Goal: Task Accomplishment & Management: Complete application form

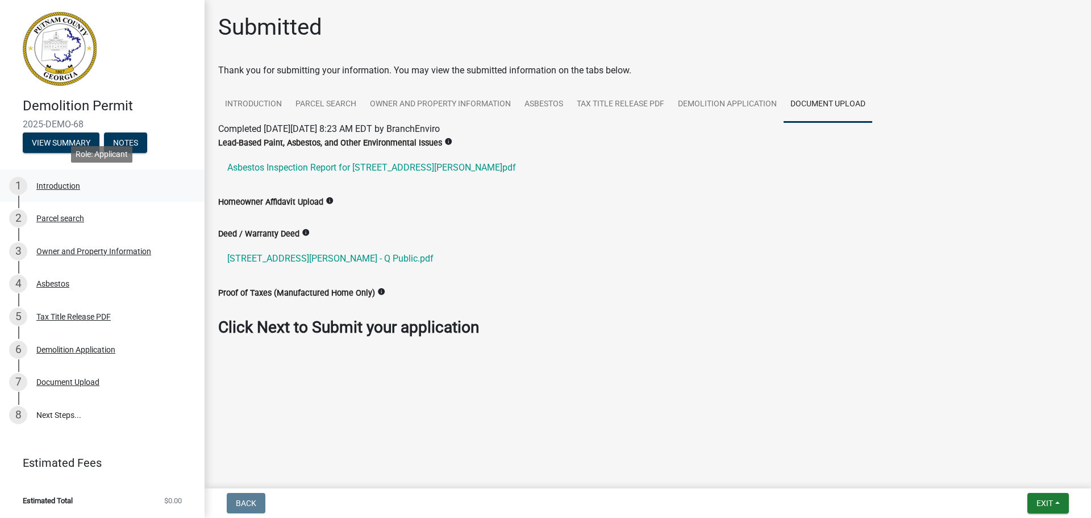
click at [43, 189] on div "Introduction" at bounding box center [58, 186] width 44 height 8
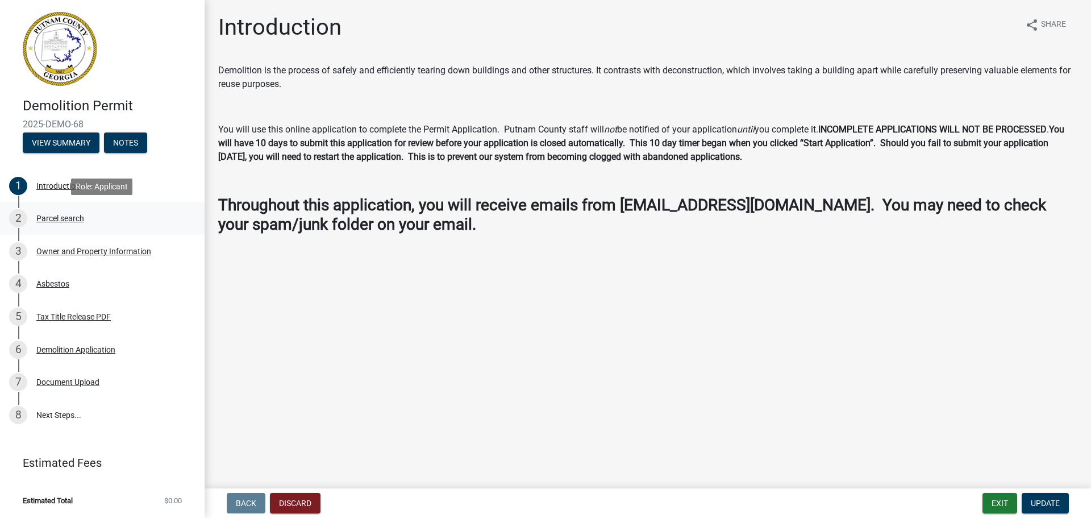
click at [56, 227] on div "2 Parcel search" at bounding box center [97, 218] width 177 height 18
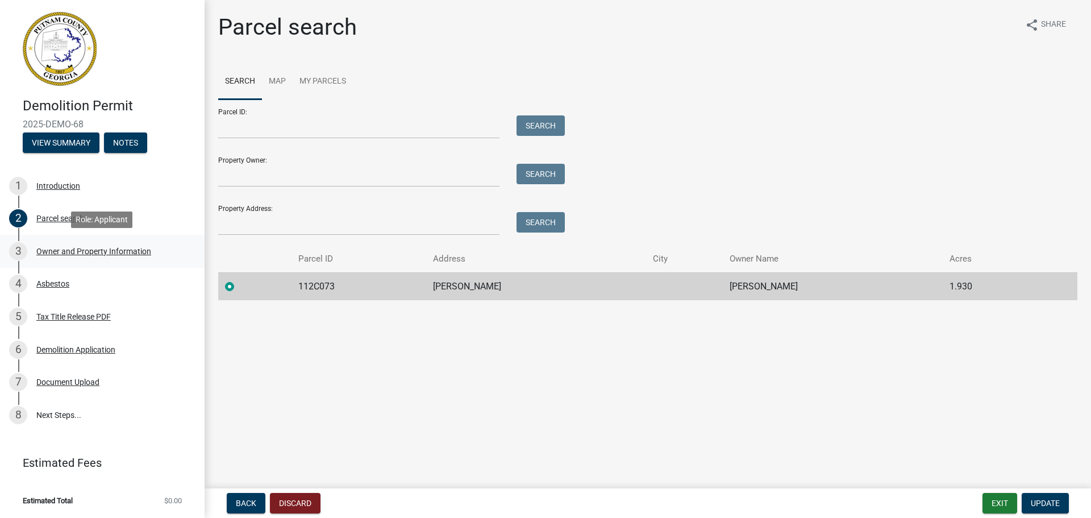
click at [80, 255] on div "Owner and Property Information" at bounding box center [93, 251] width 115 height 8
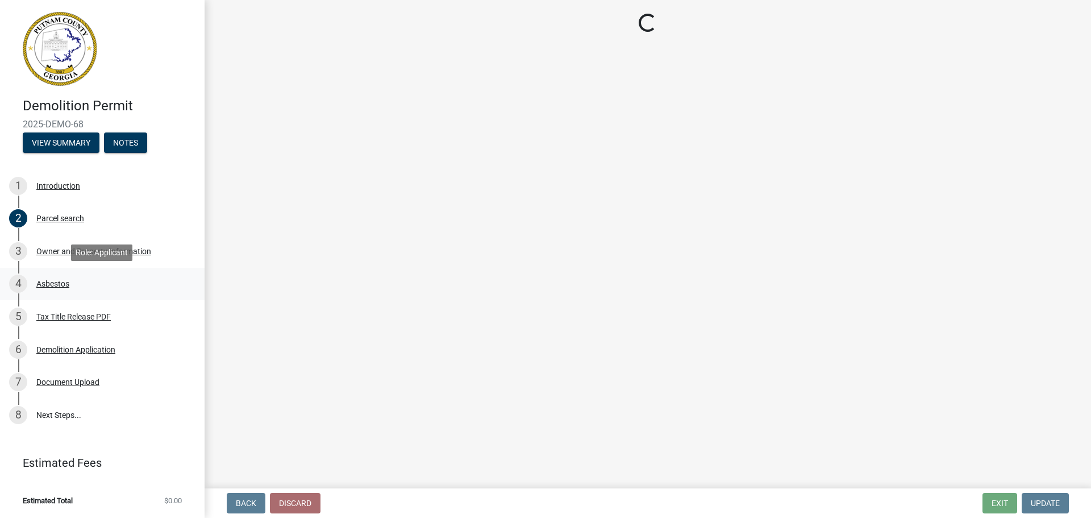
click at [61, 282] on div "Asbestos" at bounding box center [52, 284] width 33 height 8
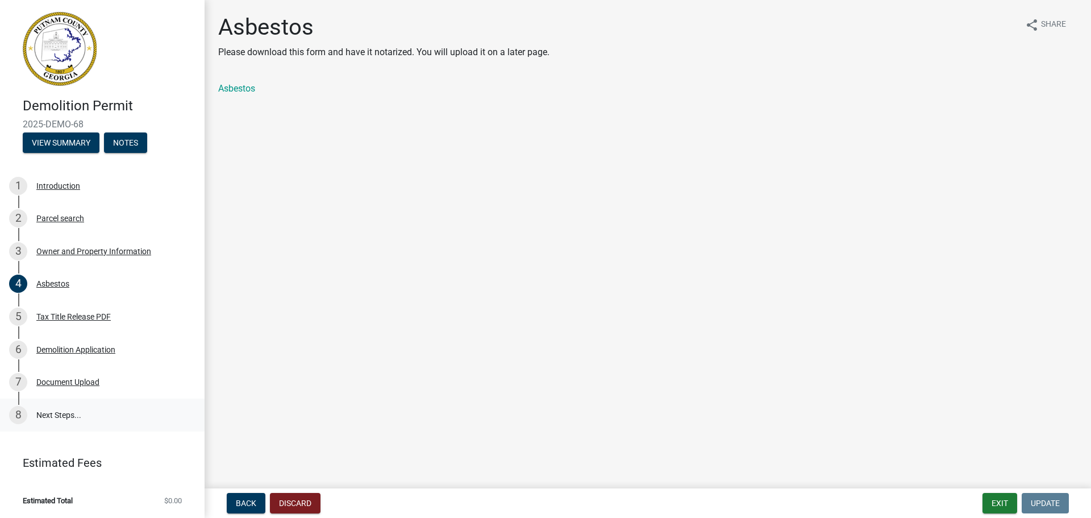
click at [71, 412] on link "8 Next Steps..." at bounding box center [102, 414] width 205 height 33
click at [38, 414] on link "8 Next Steps..." at bounding box center [102, 414] width 205 height 33
click at [78, 373] on div "7 Document Upload" at bounding box center [97, 382] width 177 height 18
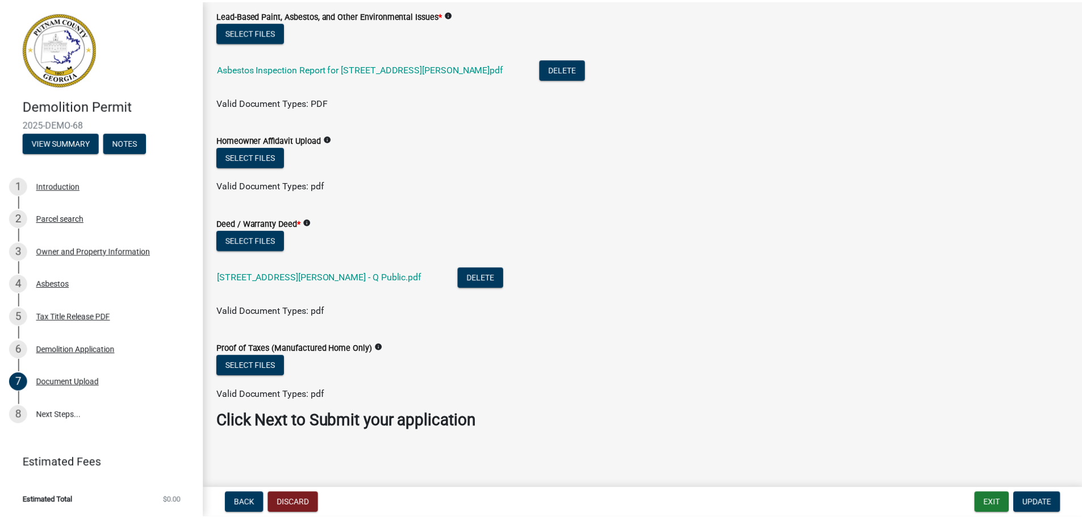
scroll to position [70, 0]
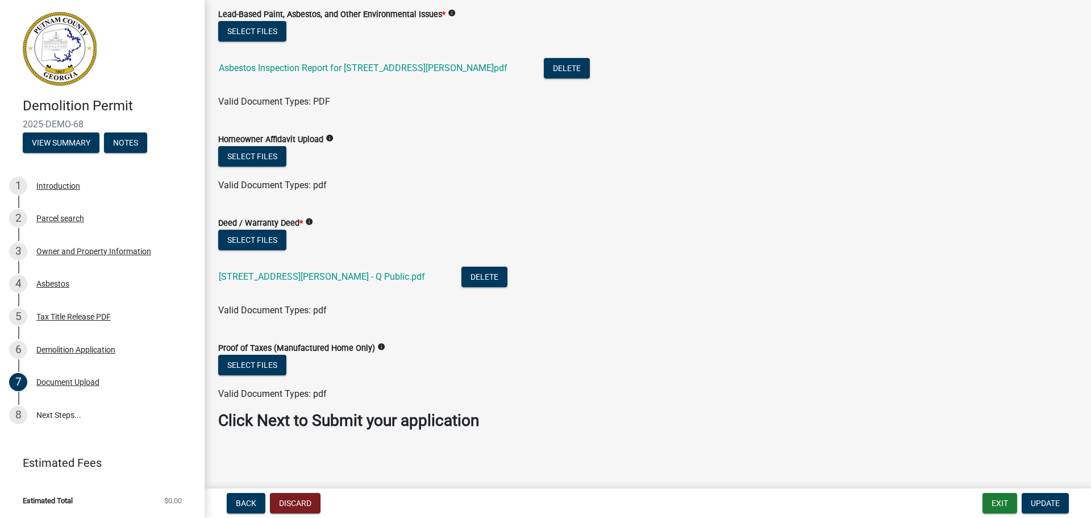
click at [303, 422] on strong "Click Next to Submit your application" at bounding box center [348, 420] width 261 height 19
click at [997, 505] on button "Exit" at bounding box center [999, 503] width 35 height 20
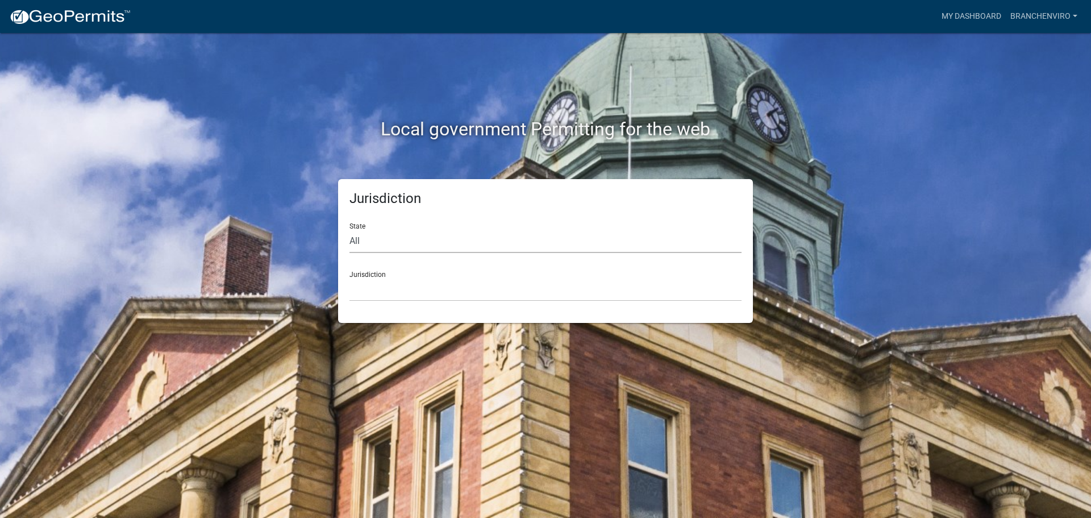
click at [402, 236] on select "All [US_STATE] [US_STATE] [US_STATE] [US_STATE] [US_STATE] [US_STATE] [US_STATE…" at bounding box center [545, 241] width 392 height 23
click at [963, 14] on link "My Dashboard" at bounding box center [971, 17] width 69 height 22
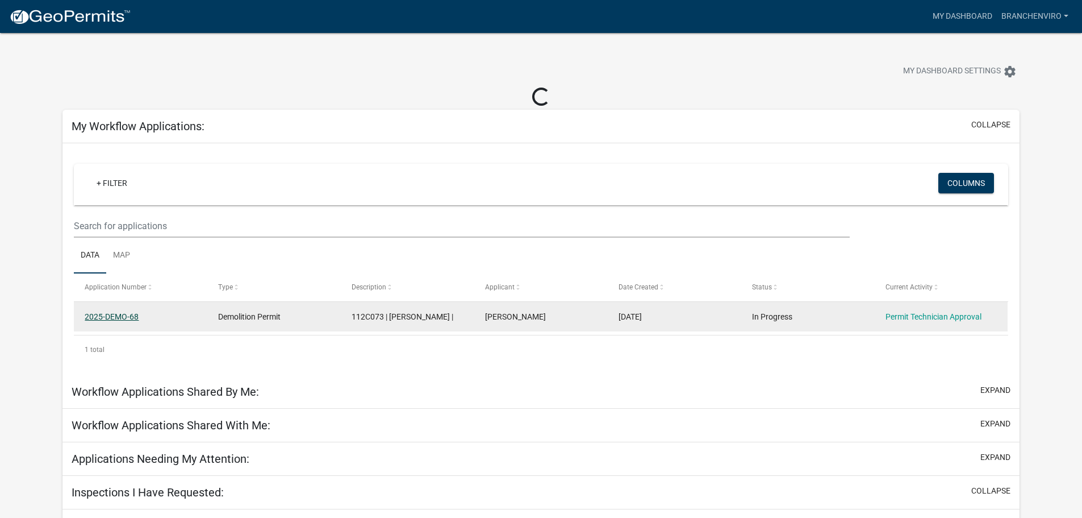
click at [103, 314] on link "2025-DEMO-68" at bounding box center [112, 316] width 54 height 9
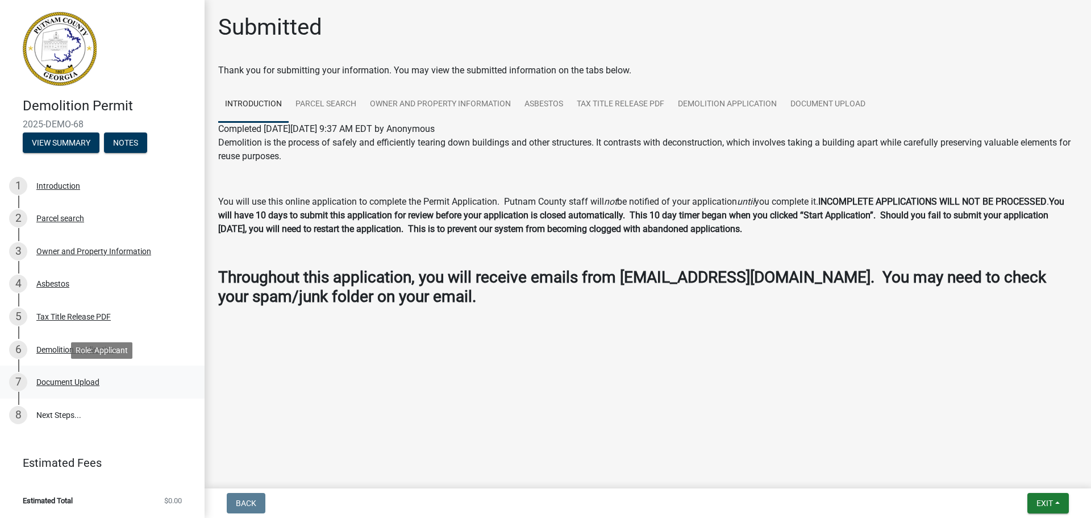
click at [83, 382] on div "Document Upload" at bounding box center [67, 382] width 63 height 8
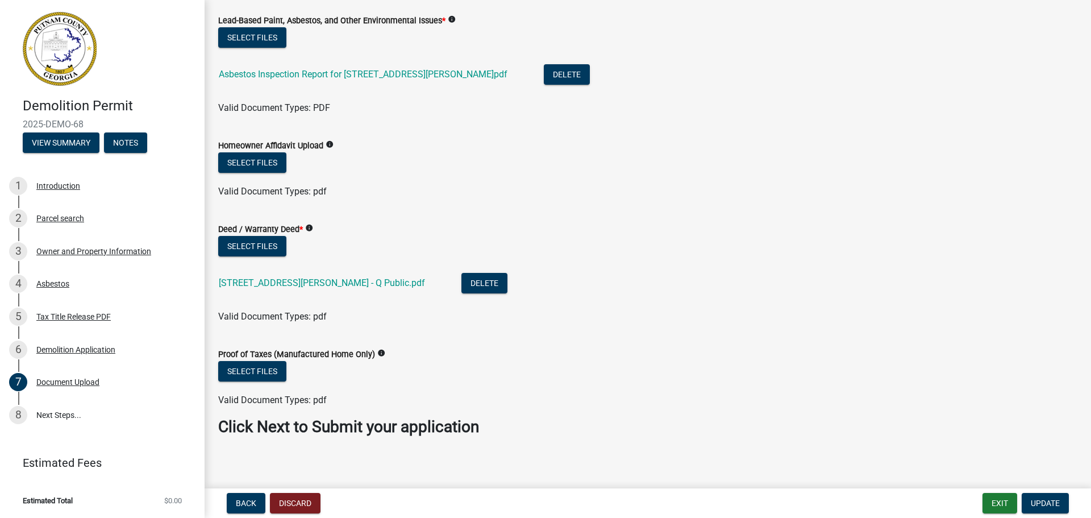
scroll to position [70, 0]
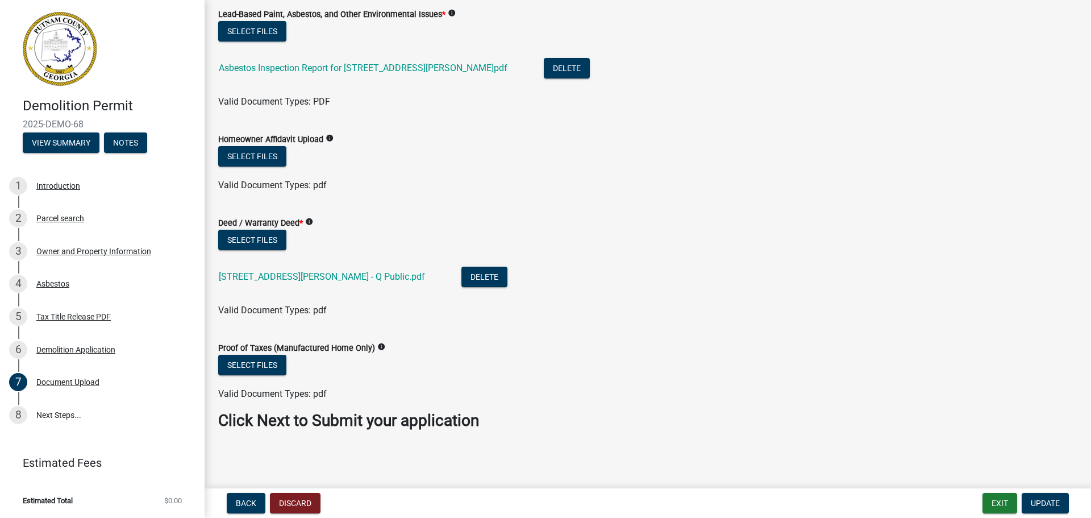
click at [404, 421] on strong "Click Next to Submit your application" at bounding box center [348, 420] width 261 height 19
click at [1049, 498] on span "Update" at bounding box center [1045, 502] width 29 height 9
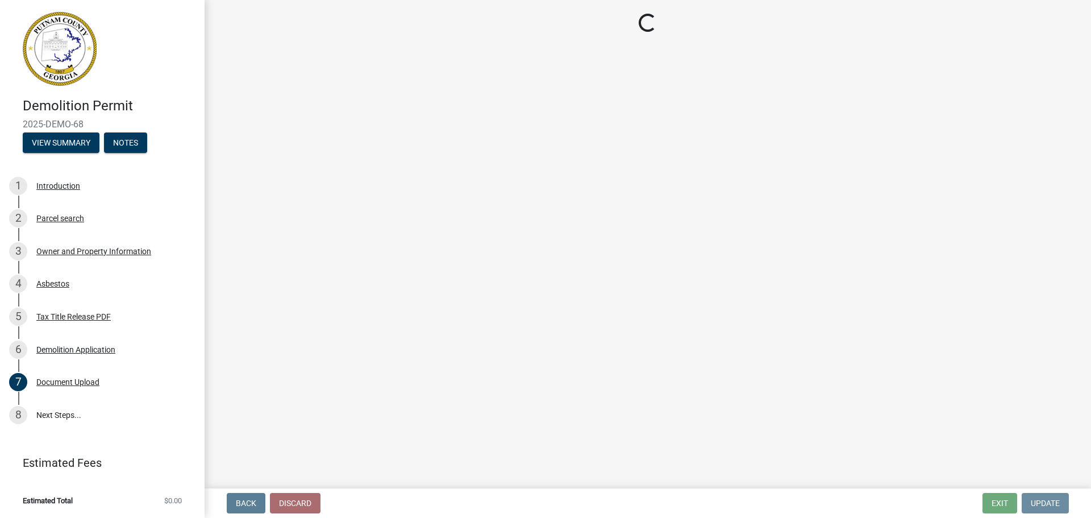
scroll to position [0, 0]
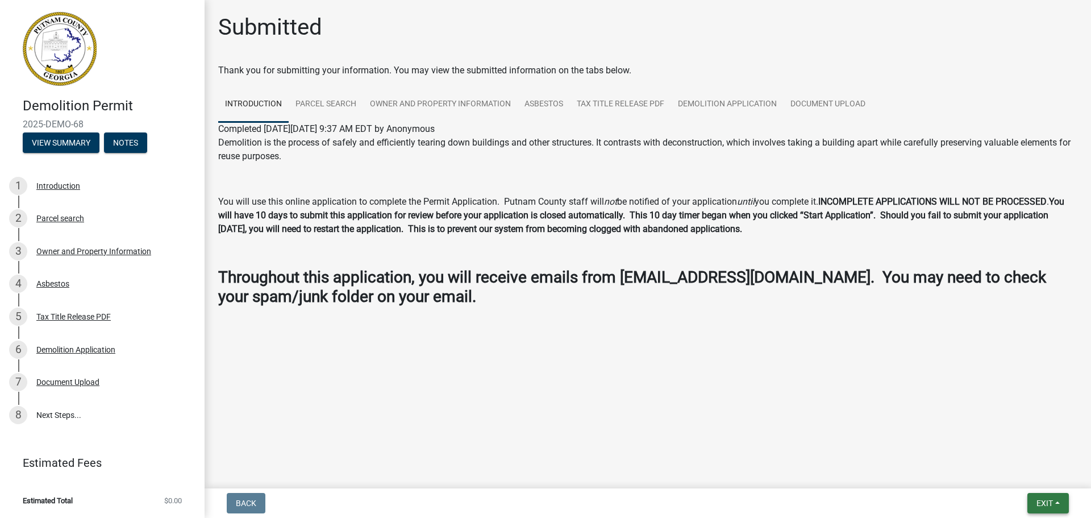
click at [1045, 503] on span "Exit" at bounding box center [1044, 502] width 16 height 9
click at [51, 280] on div "Asbestos" at bounding box center [52, 284] width 33 height 8
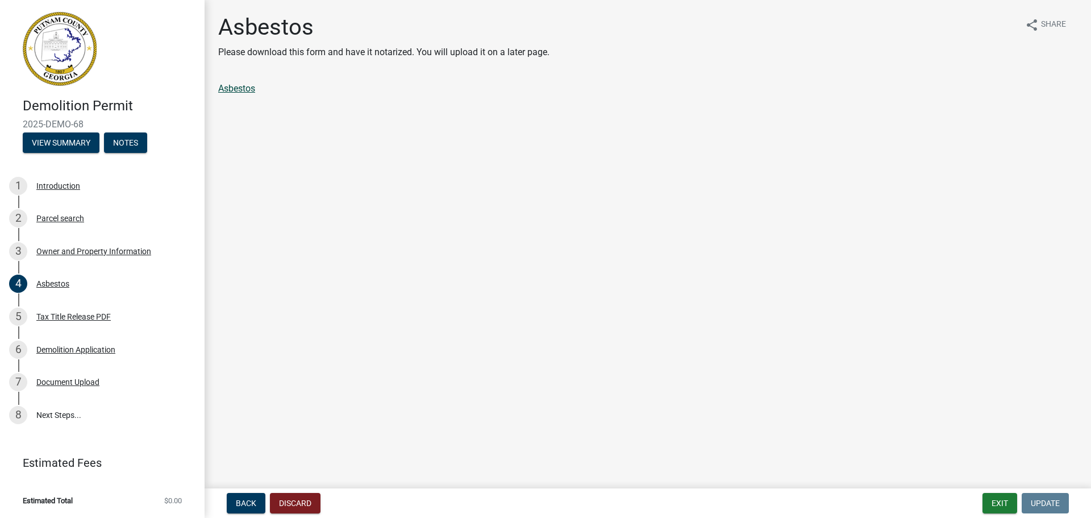
click at [235, 92] on link "Asbestos" at bounding box center [236, 88] width 37 height 11
click at [77, 383] on div "Document Upload" at bounding box center [67, 382] width 63 height 8
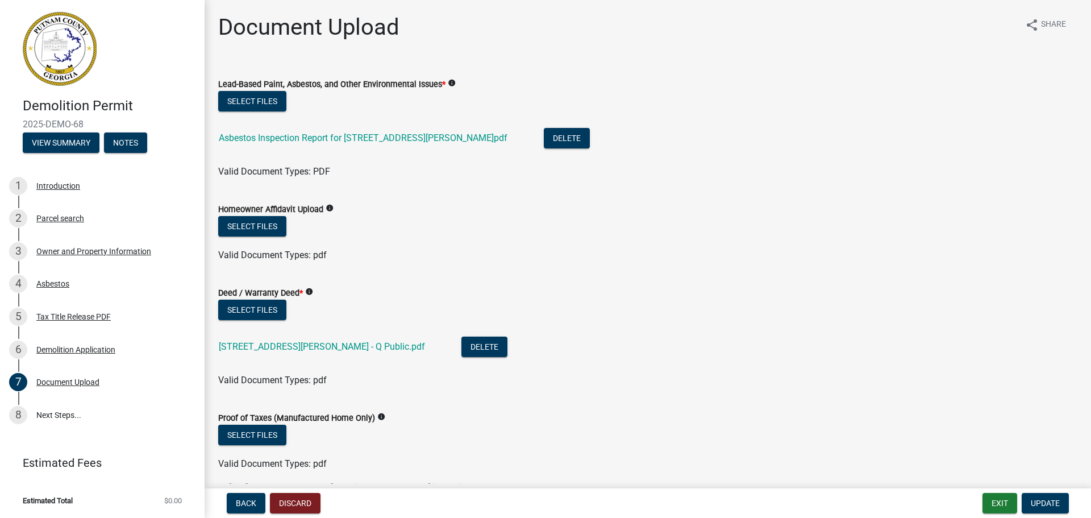
click at [452, 82] on icon "info" at bounding box center [452, 83] width 8 height 8
click at [273, 108] on button "Select files" at bounding box center [252, 101] width 68 height 20
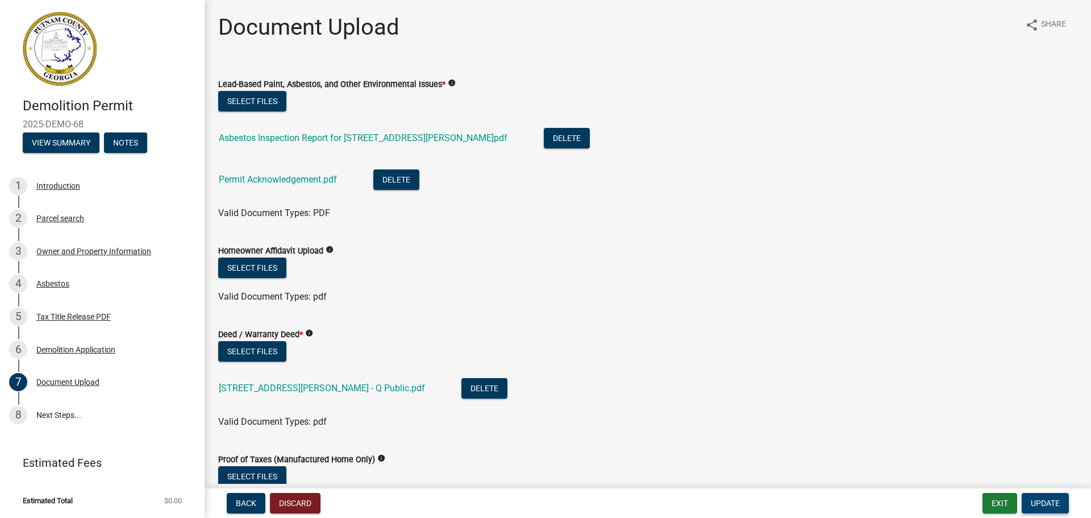
click at [1049, 504] on span "Update" at bounding box center [1045, 502] width 29 height 9
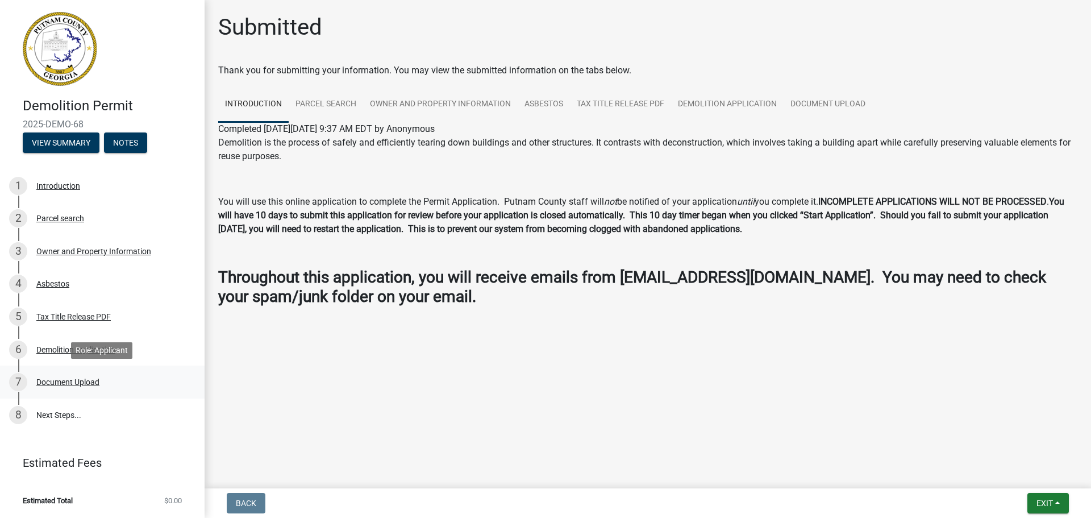
click at [77, 378] on div "Document Upload" at bounding box center [67, 382] width 63 height 8
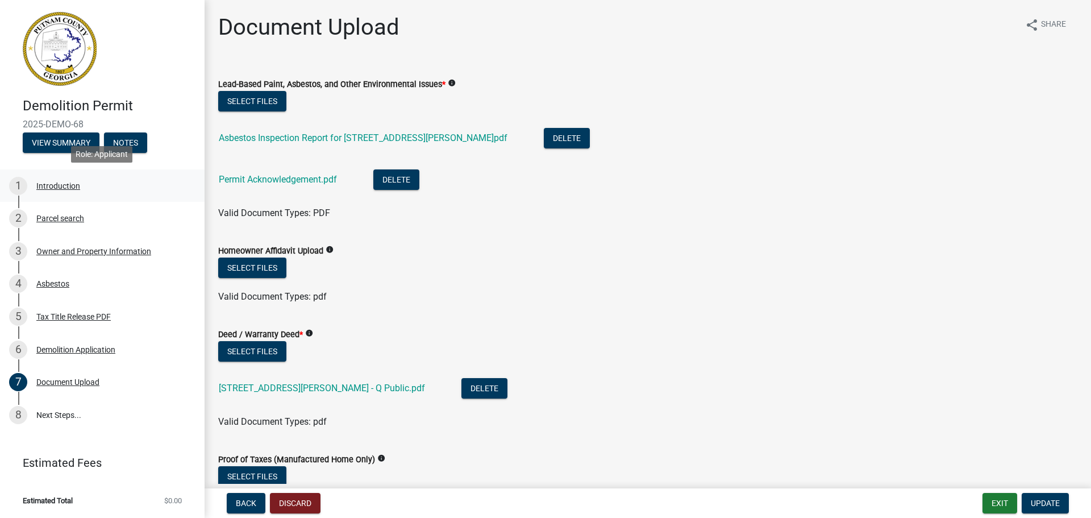
click at [69, 185] on div "Introduction" at bounding box center [58, 186] width 44 height 8
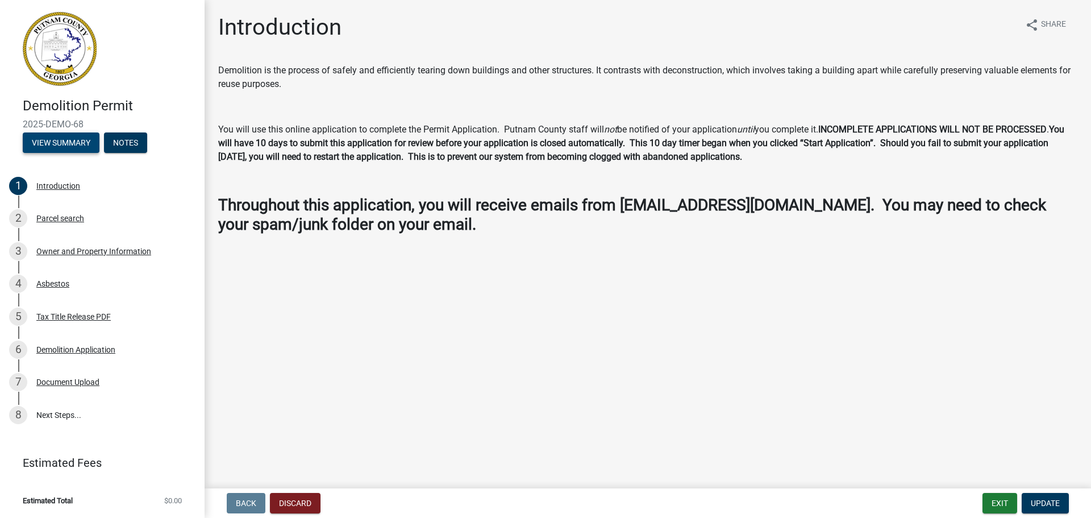
click at [31, 147] on button "View Summary" at bounding box center [61, 142] width 77 height 20
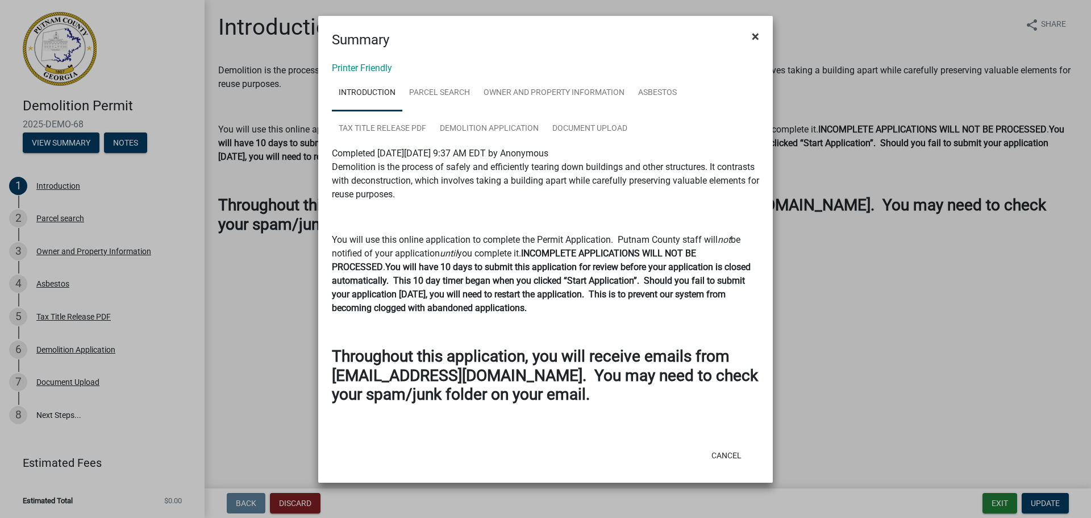
click at [758, 34] on span "×" at bounding box center [755, 36] width 7 height 16
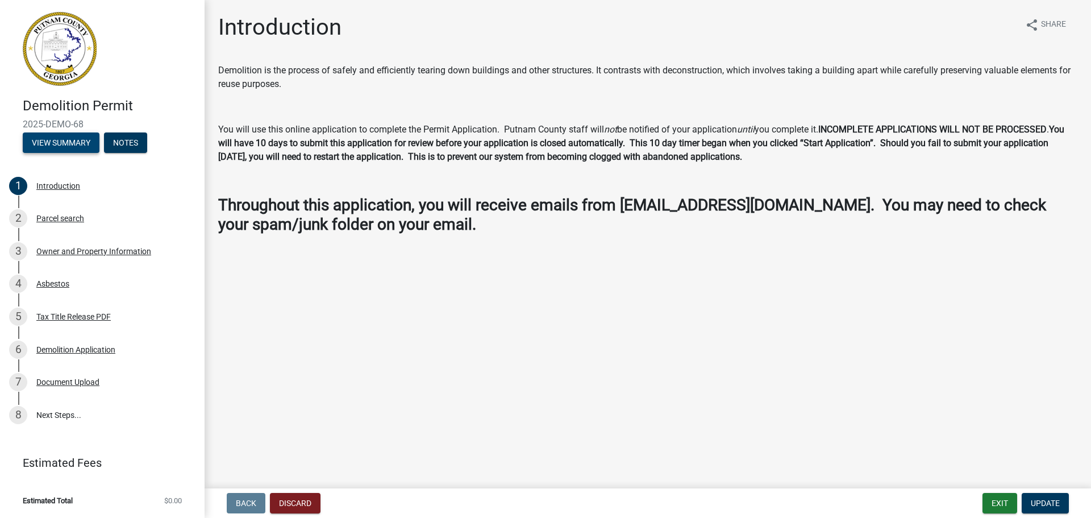
click at [52, 146] on button "View Summary" at bounding box center [61, 142] width 77 height 20
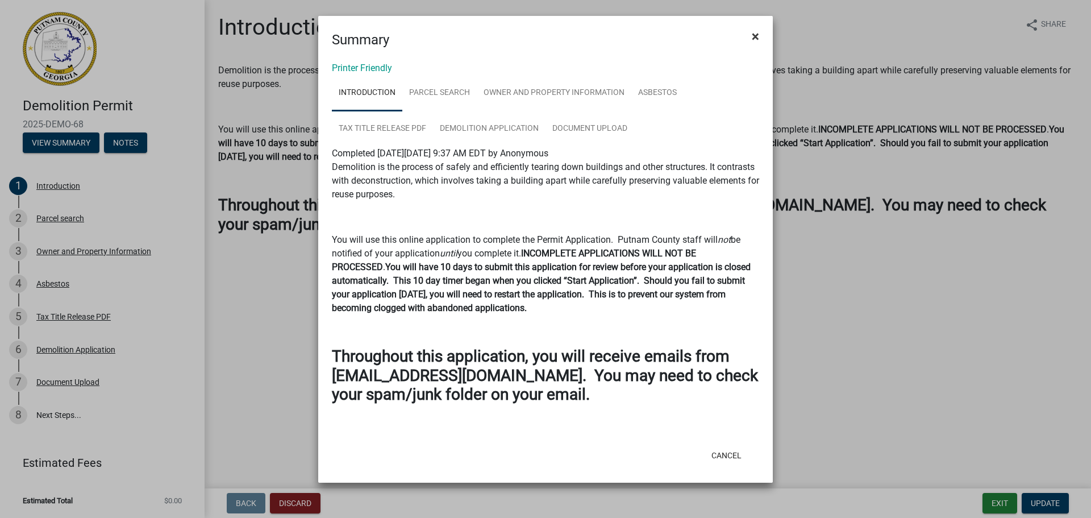
click at [753, 31] on span "×" at bounding box center [755, 36] width 7 height 16
